Goal: Information Seeking & Learning: Learn about a topic

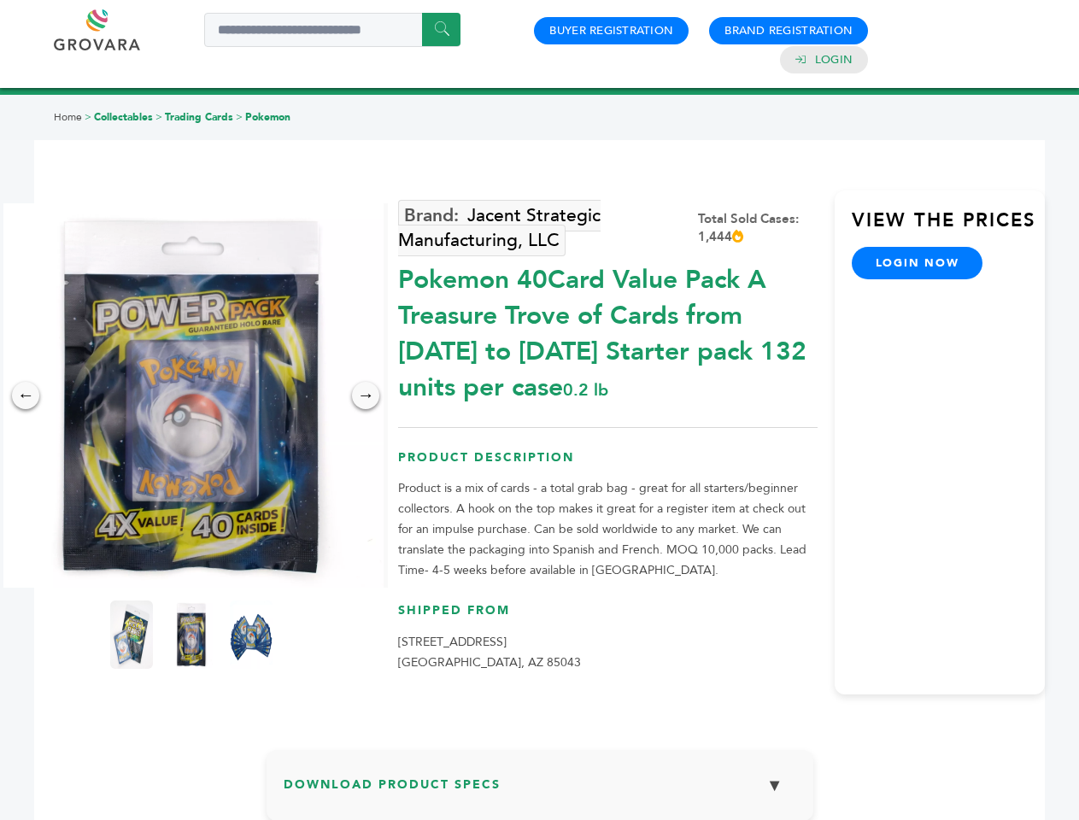
click at [191, 395] on img at bounding box center [191, 395] width 384 height 384
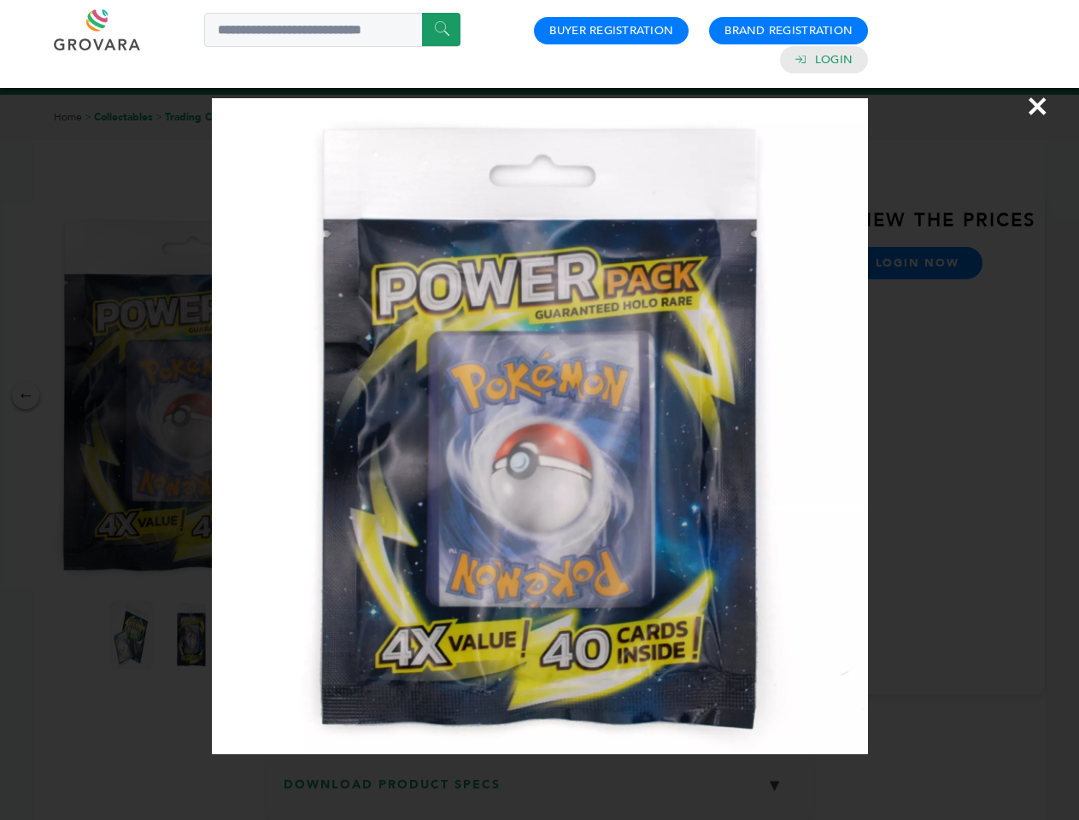
click at [26, 395] on div "×" at bounding box center [539, 410] width 1079 height 820
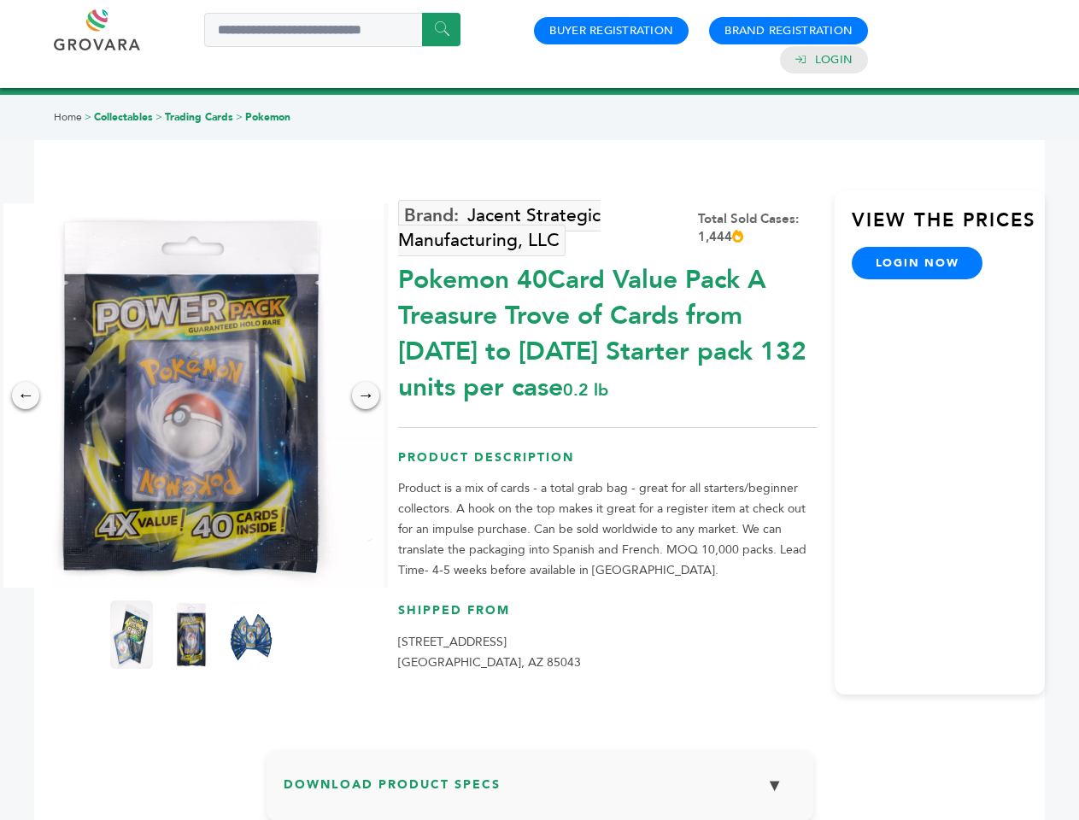
click at [366, 395] on div "→" at bounding box center [365, 395] width 27 height 27
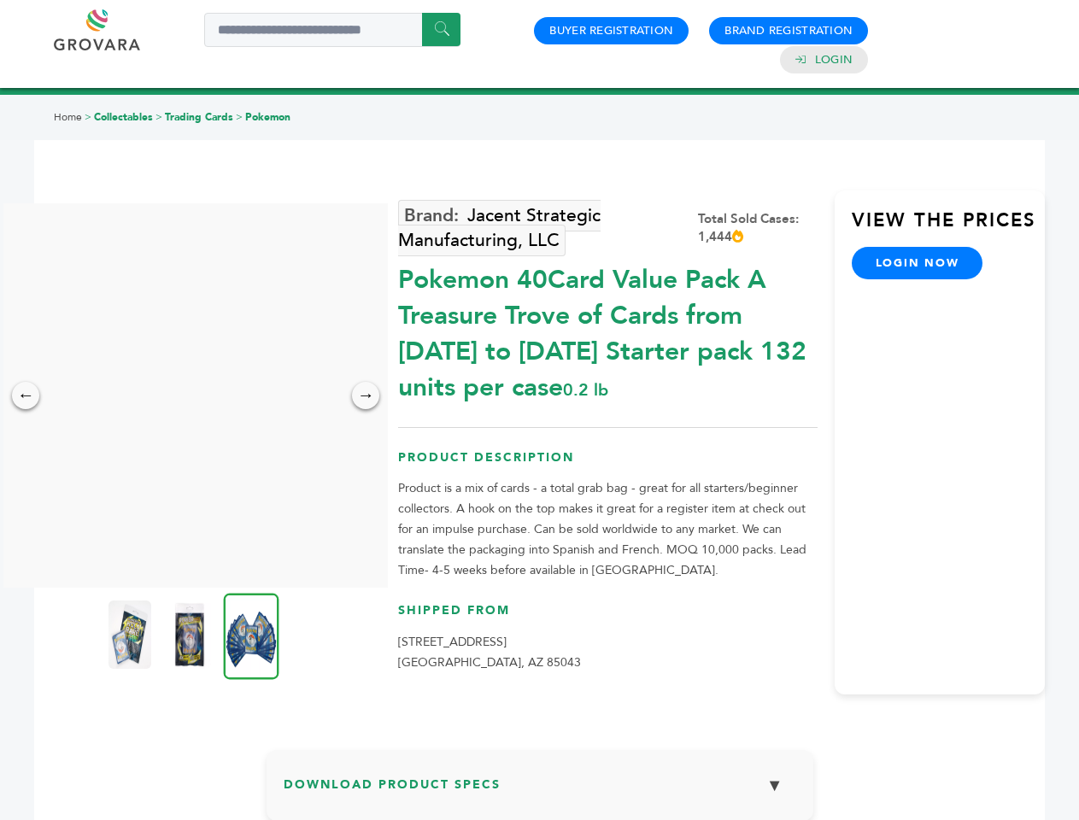
click at [132, 635] on img at bounding box center [129, 634] width 43 height 68
click at [0, 0] on div "×" at bounding box center [0, 0] width 0 height 0
click at [251, 635] on img at bounding box center [252, 636] width 56 height 86
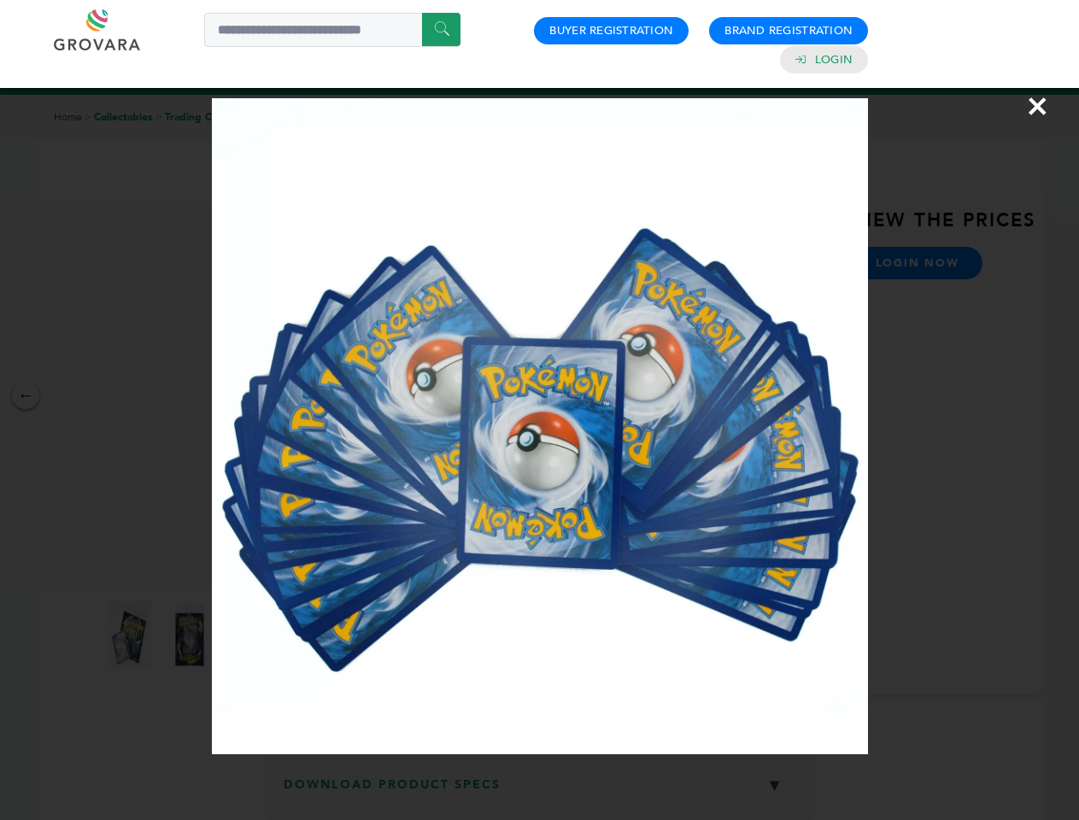
click at [540, 792] on div "×" at bounding box center [539, 410] width 1079 height 820
